Goal: Find specific page/section: Find specific page/section

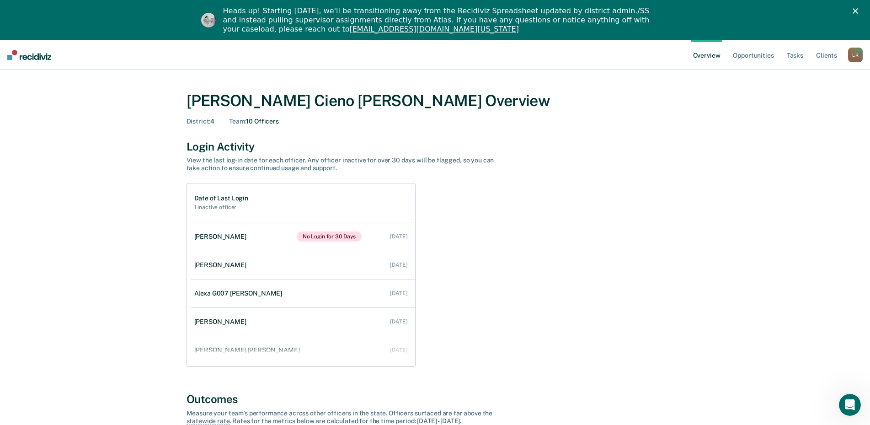
click at [857, 56] on div "L K" at bounding box center [856, 55] width 15 height 15
click at [826, 102] on link "Go to Operations" at bounding box center [819, 100] width 74 height 8
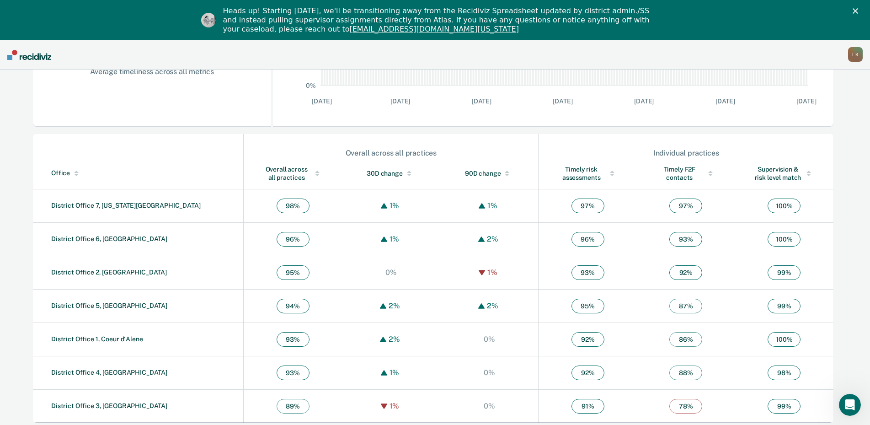
scroll to position [253, 0]
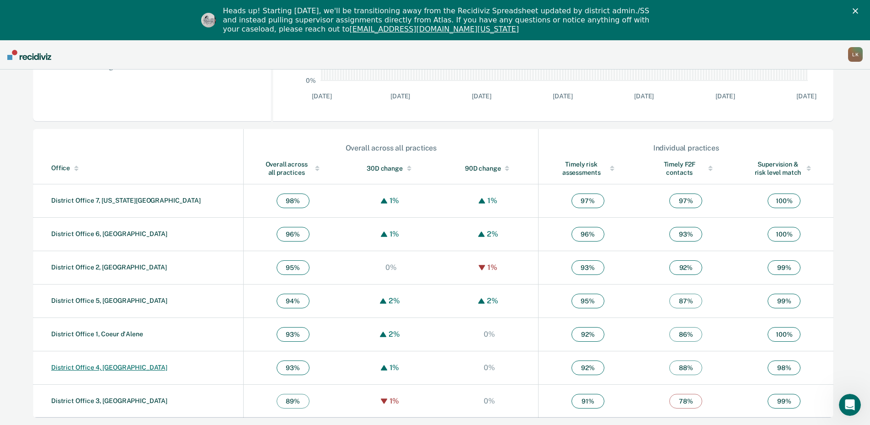
click at [101, 370] on link "District Office 4, [GEOGRAPHIC_DATA]" at bounding box center [109, 367] width 116 height 7
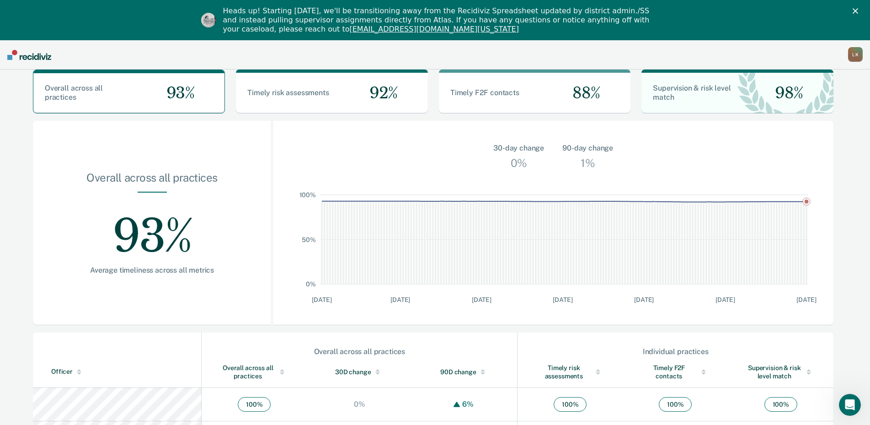
scroll to position [46, 0]
